Goal: Information Seeking & Learning: Check status

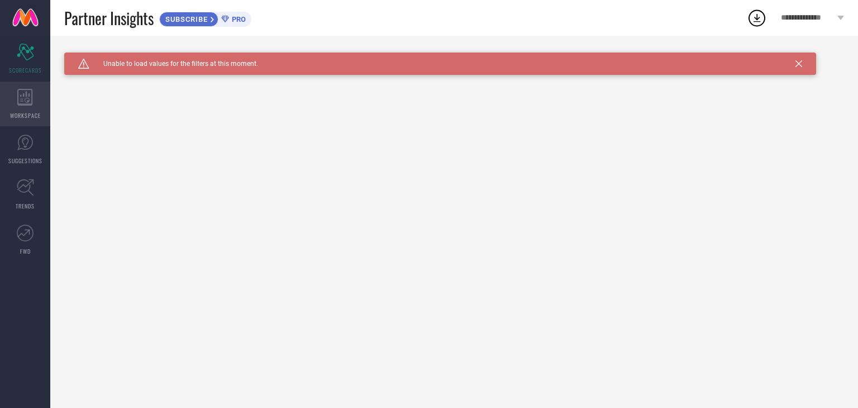
click at [22, 97] on icon at bounding box center [25, 97] width 16 height 17
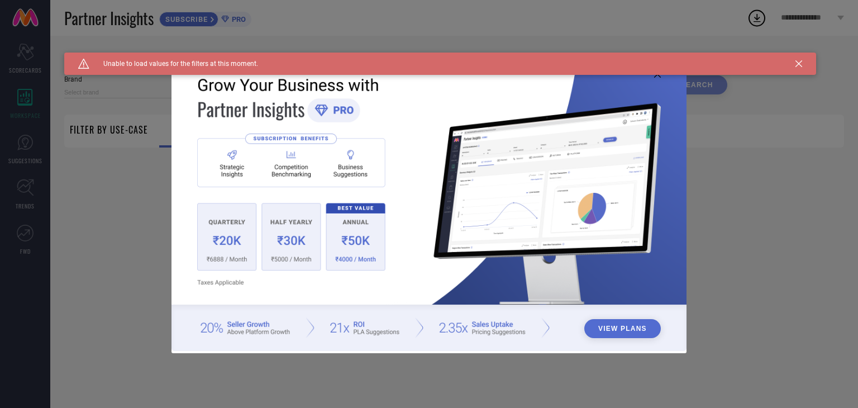
click at [773, 146] on div "View Plans" at bounding box center [429, 204] width 858 height 408
type input "1 STOP FASHION"
type input "All"
